Goal: Subscribe to service/newsletter

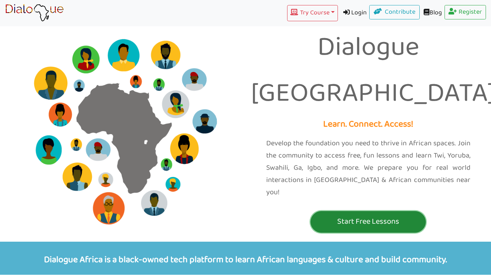
click at [360, 215] on p "Start Free Lessons" at bounding box center [368, 221] width 112 height 13
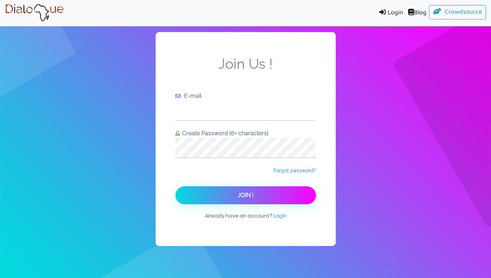
click at [236, 118] on input "text" at bounding box center [245, 110] width 140 height 20
type input "brooklyn.m.heard@gmail.com"
click at [247, 113] on input "brooklyn.m.heard@gmail.com" at bounding box center [245, 110] width 140 height 20
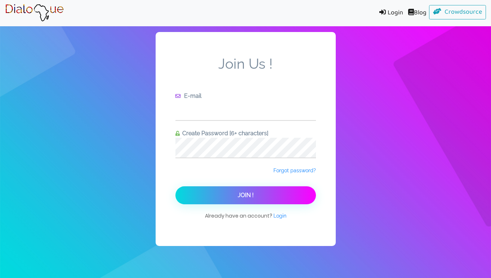
click at [216, 116] on input "text" at bounding box center [245, 110] width 140 height 20
type input "3136865@smsd.org"
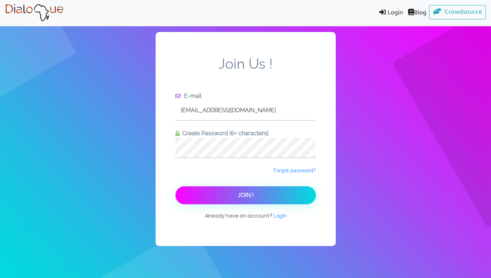
click at [249, 204] on button "Join !" at bounding box center [245, 195] width 140 height 18
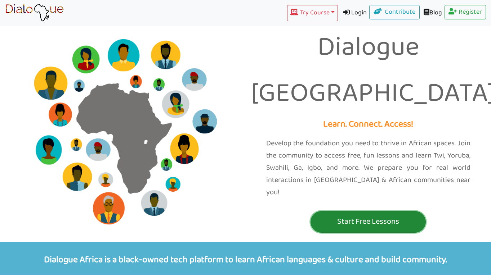
click at [373, 215] on p "Start Free Lessons" at bounding box center [368, 221] width 112 height 13
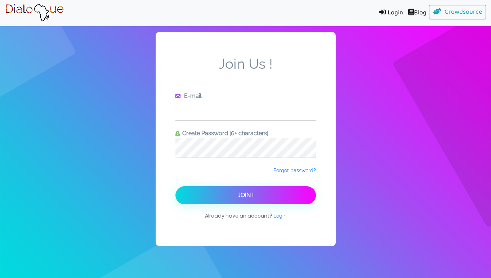
click at [225, 111] on input "text" at bounding box center [245, 110] width 140 height 20
type input "[EMAIL_ADDRESS][DOMAIN_NAME]"
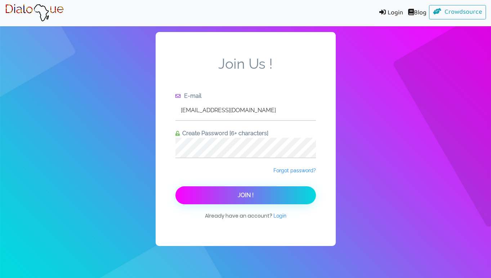
click at [257, 193] on button "Join !" at bounding box center [245, 195] width 140 height 18
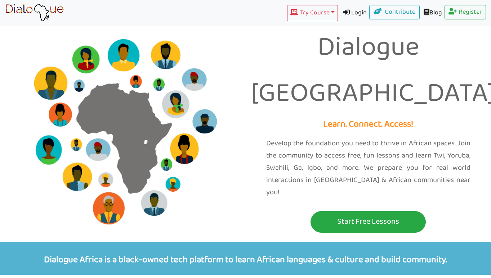
scroll to position [492, 0]
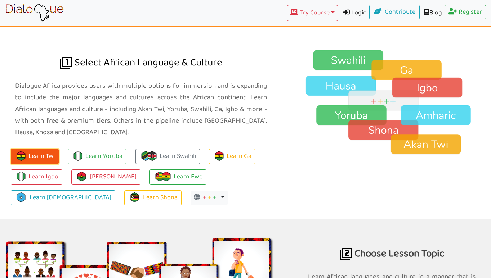
click at [48, 149] on button "Learn Twi" at bounding box center [35, 156] width 48 height 15
